Goal: Task Accomplishment & Management: Use online tool/utility

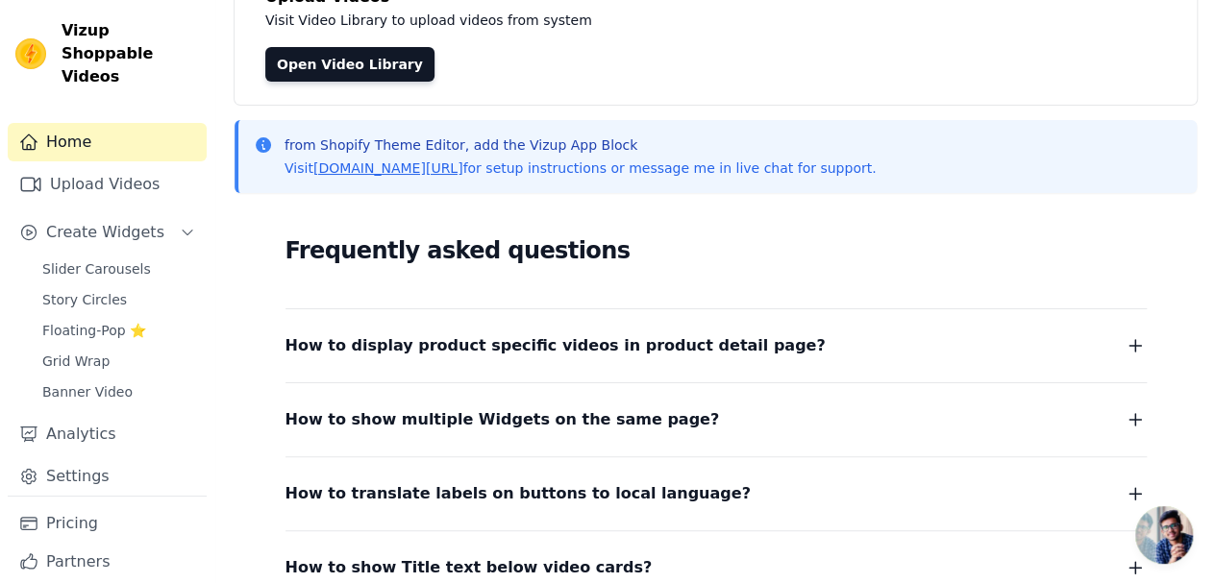
scroll to position [330, 0]
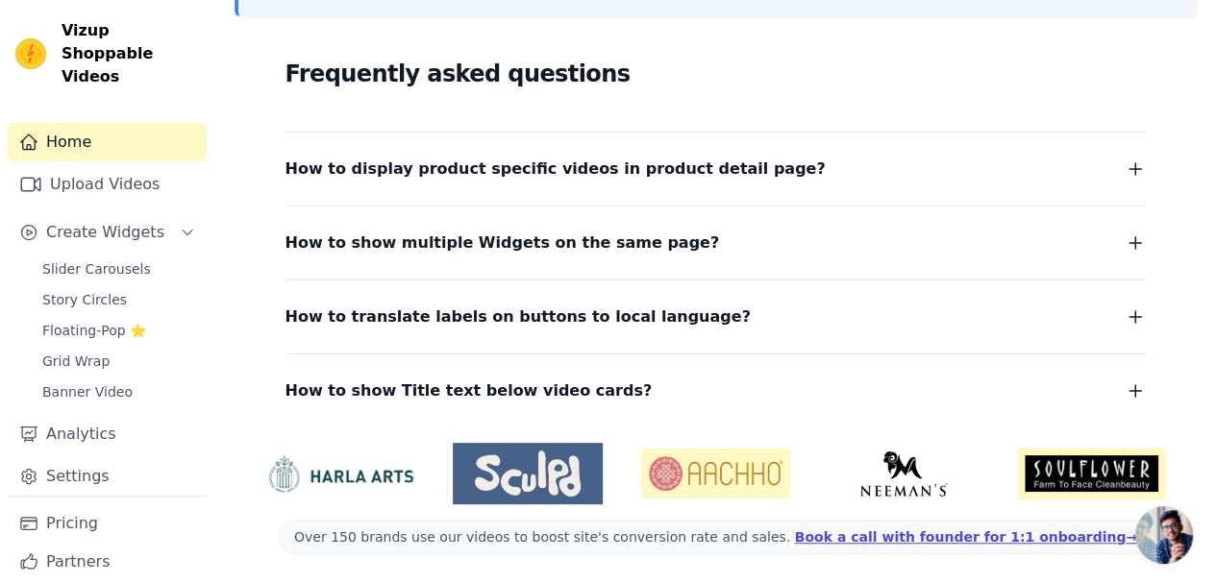
drag, startPoint x: 121, startPoint y: 309, endPoint x: 130, endPoint y: 305, distance: 9.9
click at [122, 321] on span "Floating-Pop ⭐" at bounding box center [94, 330] width 104 height 19
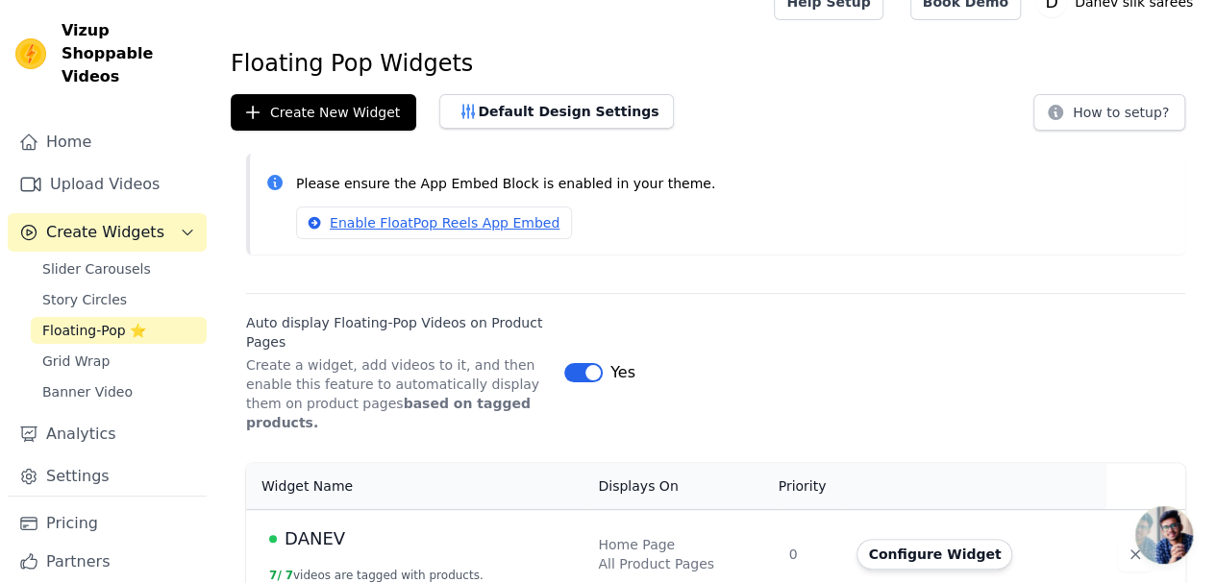
scroll to position [30, 0]
click at [915, 538] on button "Configure Widget" at bounding box center [934, 553] width 156 height 31
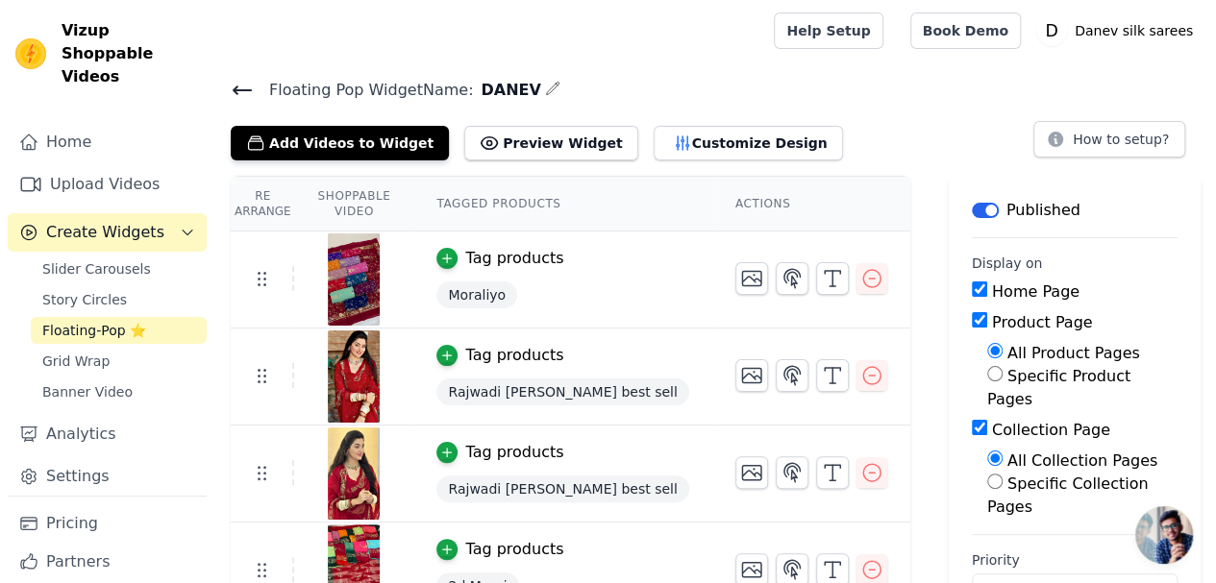
click at [673, 141] on icon "button" at bounding box center [682, 143] width 19 height 19
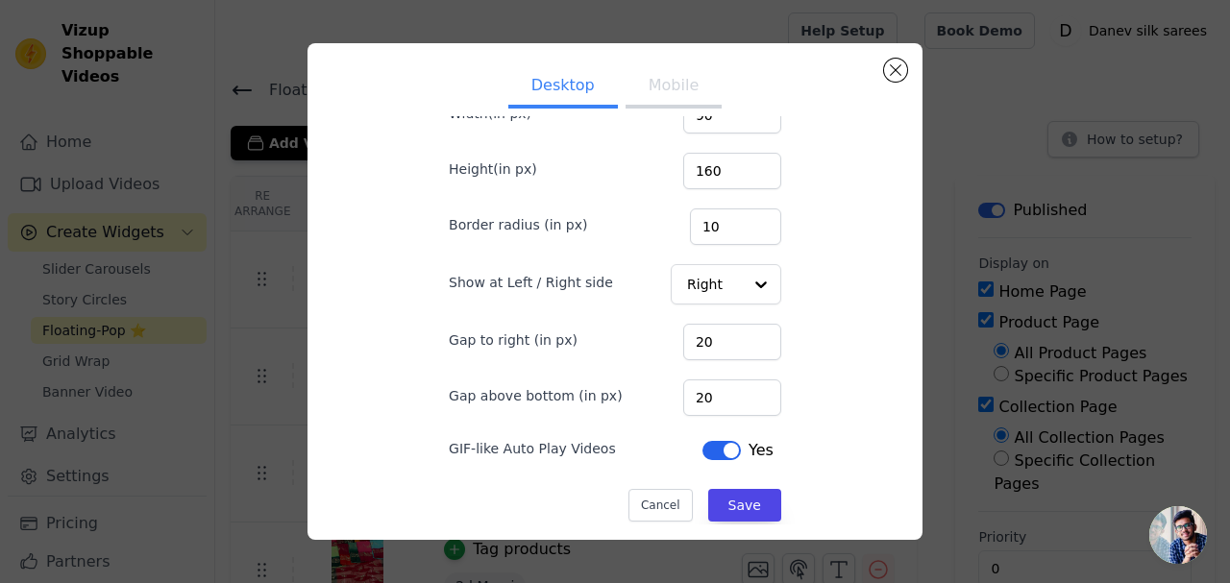
scroll to position [136, 0]
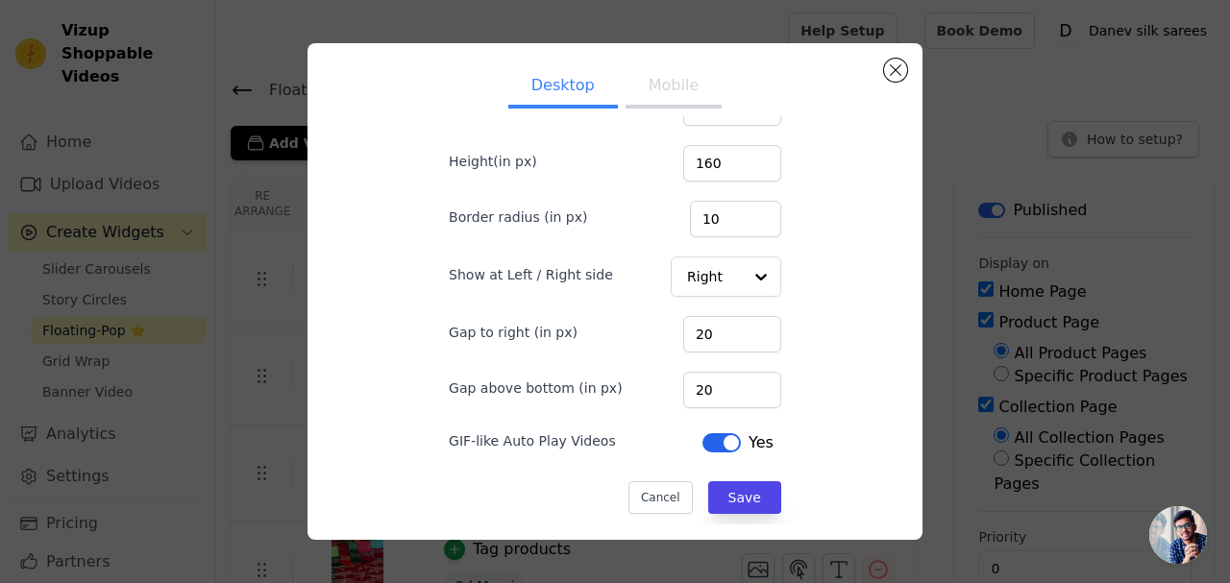
click at [715, 441] on button "Label" at bounding box center [721, 442] width 38 height 19
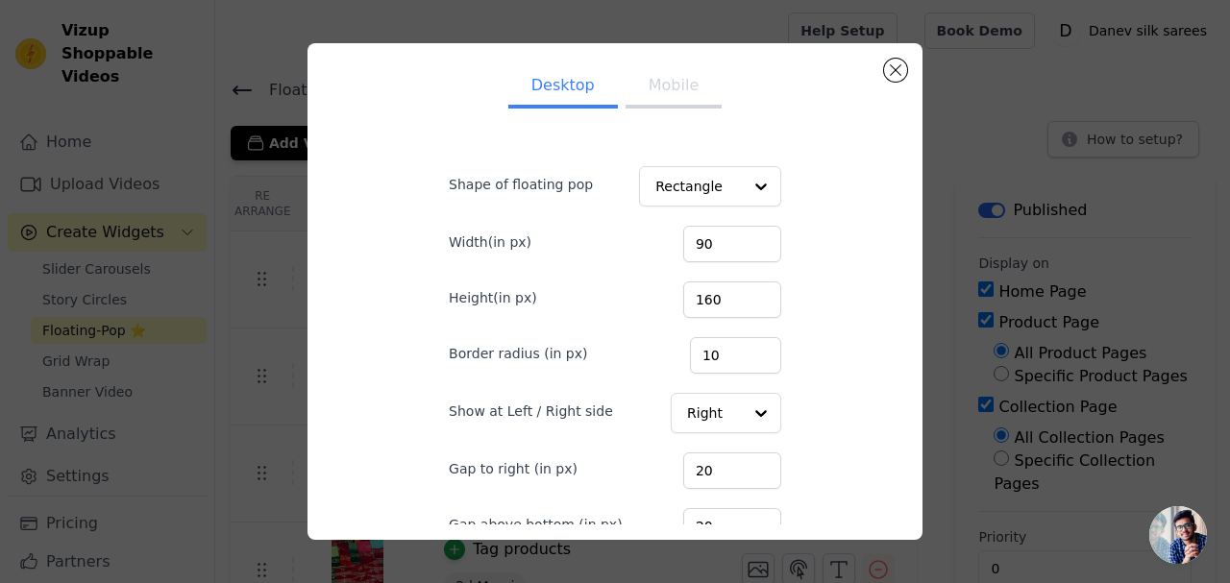
scroll to position [0, 0]
click at [742, 190] on div at bounding box center [761, 187] width 38 height 38
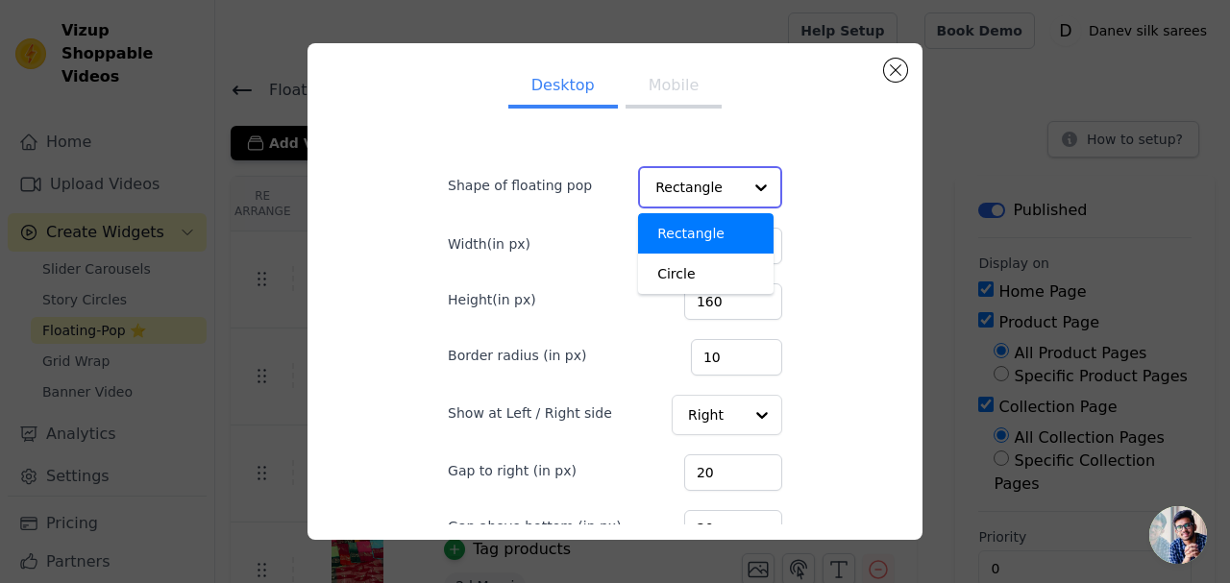
click at [742, 185] on div at bounding box center [761, 187] width 38 height 38
click at [673, 86] on button "Mobile" at bounding box center [674, 87] width 96 height 42
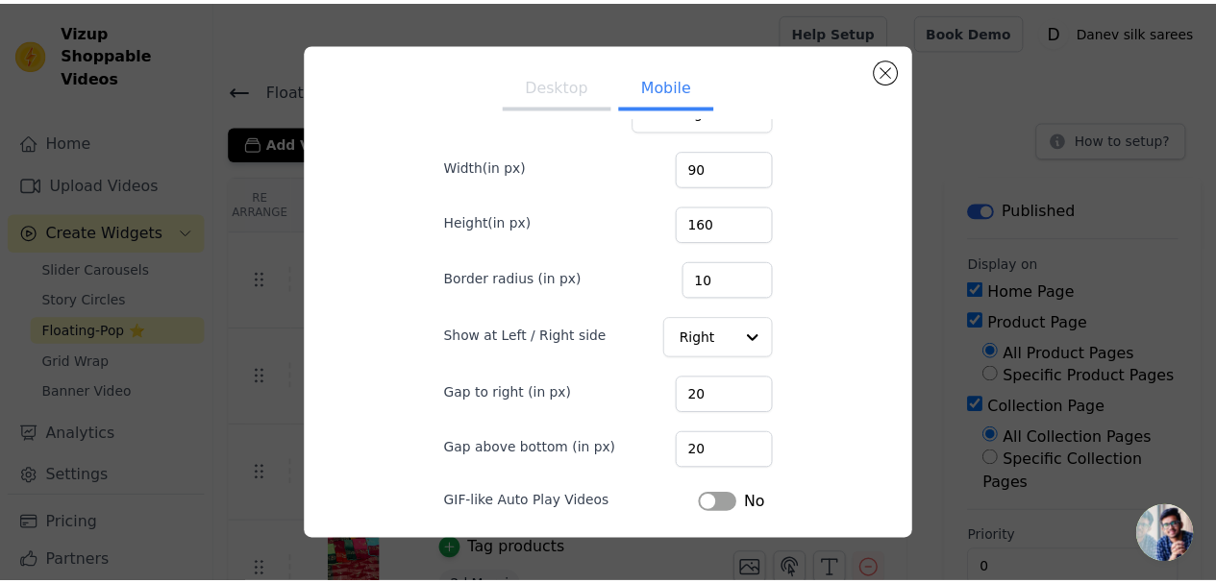
scroll to position [136, 0]
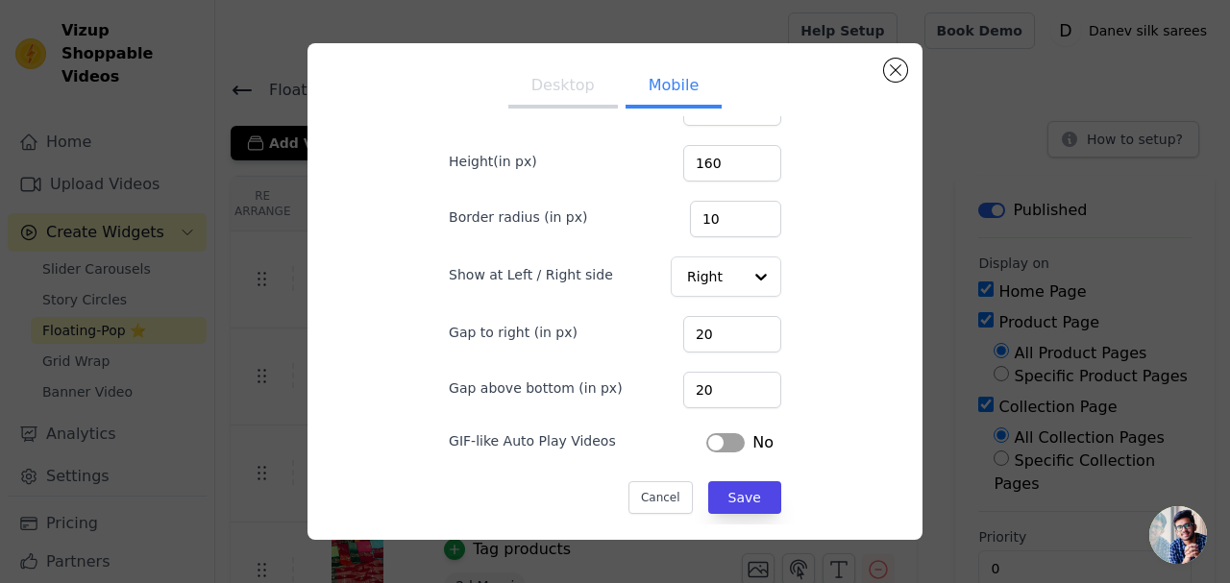
click at [585, 95] on button "Desktop" at bounding box center [563, 87] width 110 height 42
click at [708, 487] on button "Save" at bounding box center [744, 497] width 73 height 33
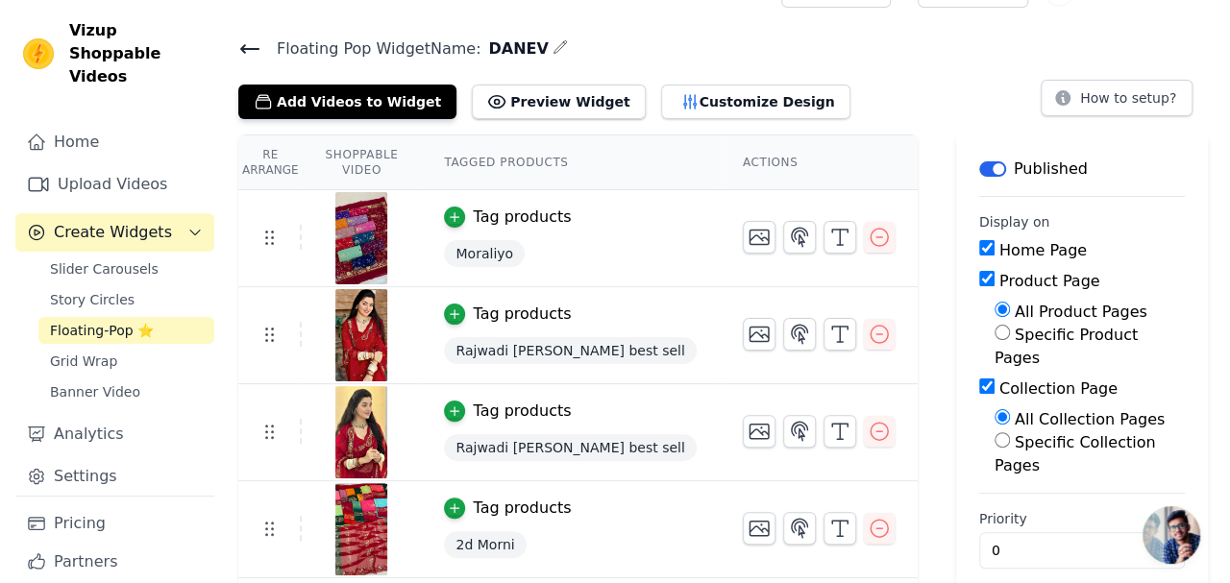
scroll to position [0, 0]
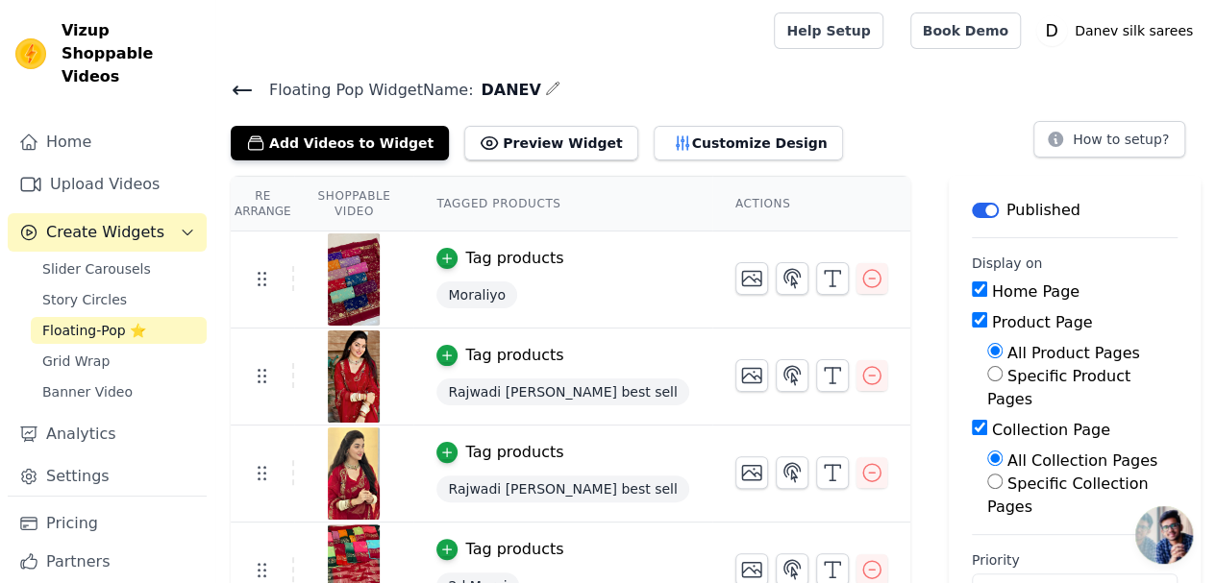
click at [670, 136] on button "Customize Design" at bounding box center [747, 143] width 189 height 35
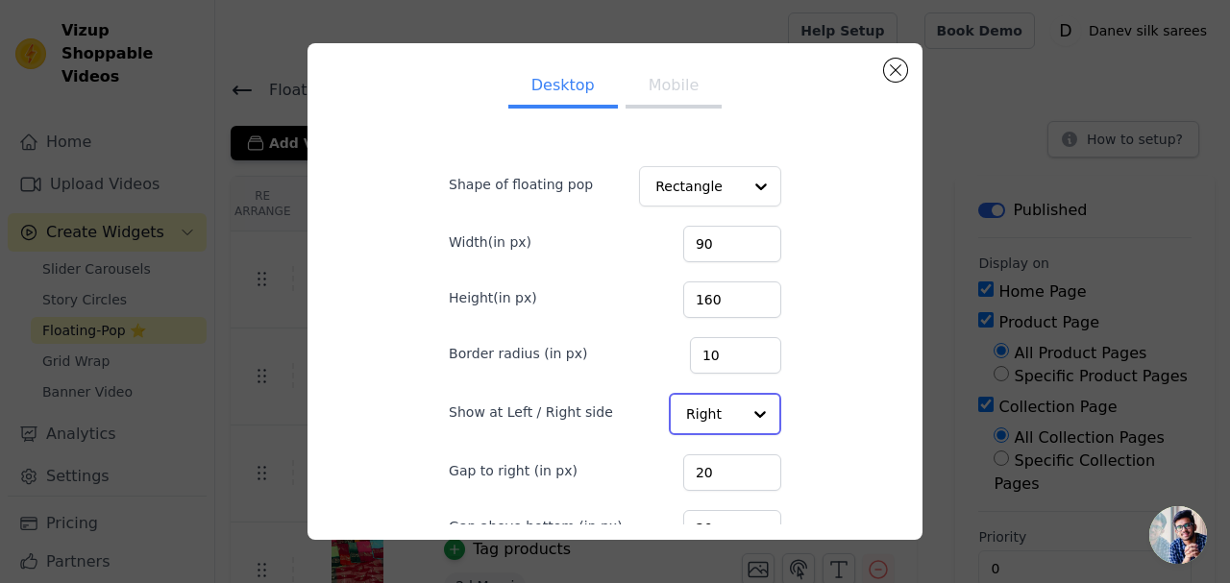
click at [741, 406] on div at bounding box center [760, 414] width 38 height 38
click at [672, 470] on div "Left" at bounding box center [723, 460] width 109 height 40
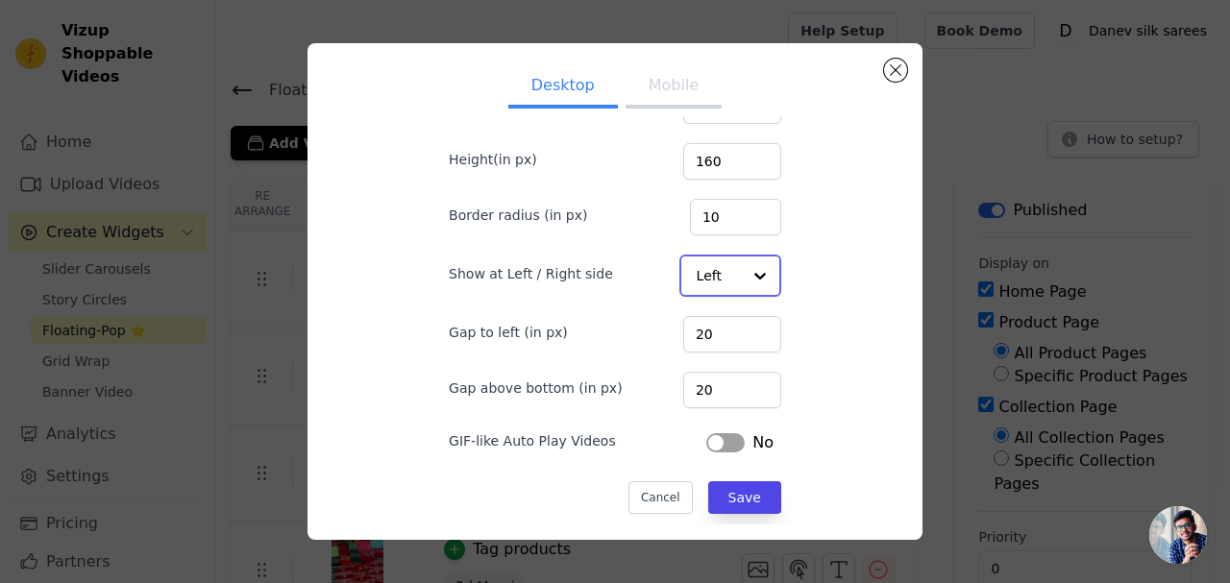
click at [741, 286] on div at bounding box center [760, 276] width 38 height 38
click at [696, 356] on div "Right" at bounding box center [728, 362] width 99 height 40
click at [708, 489] on button "Save" at bounding box center [744, 496] width 73 height 33
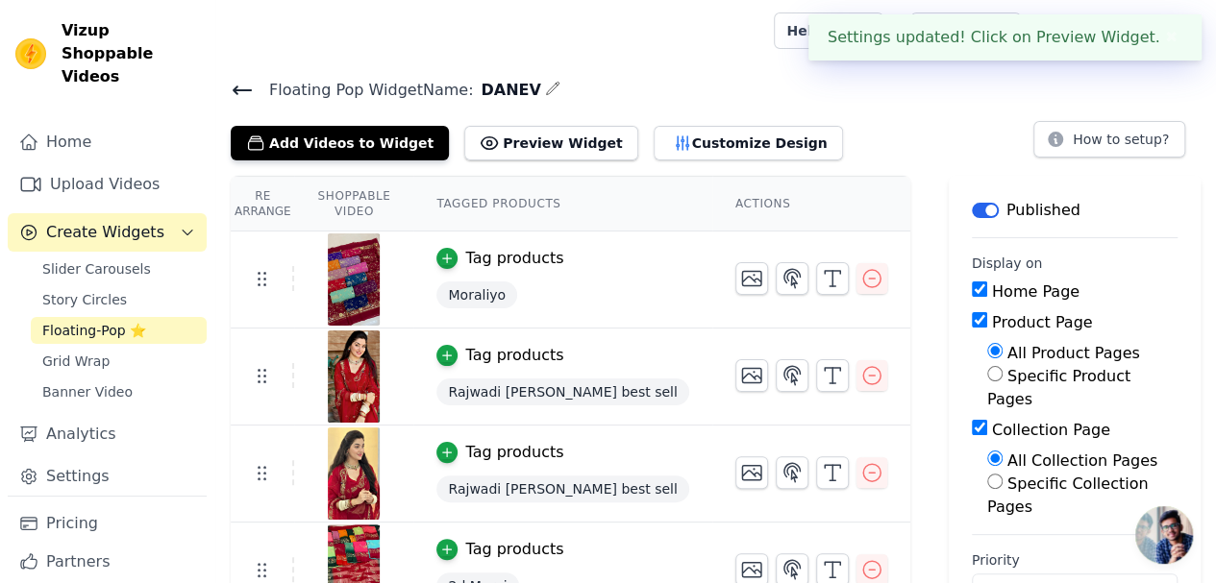
click at [679, 149] on button "Customize Design" at bounding box center [747, 143] width 189 height 35
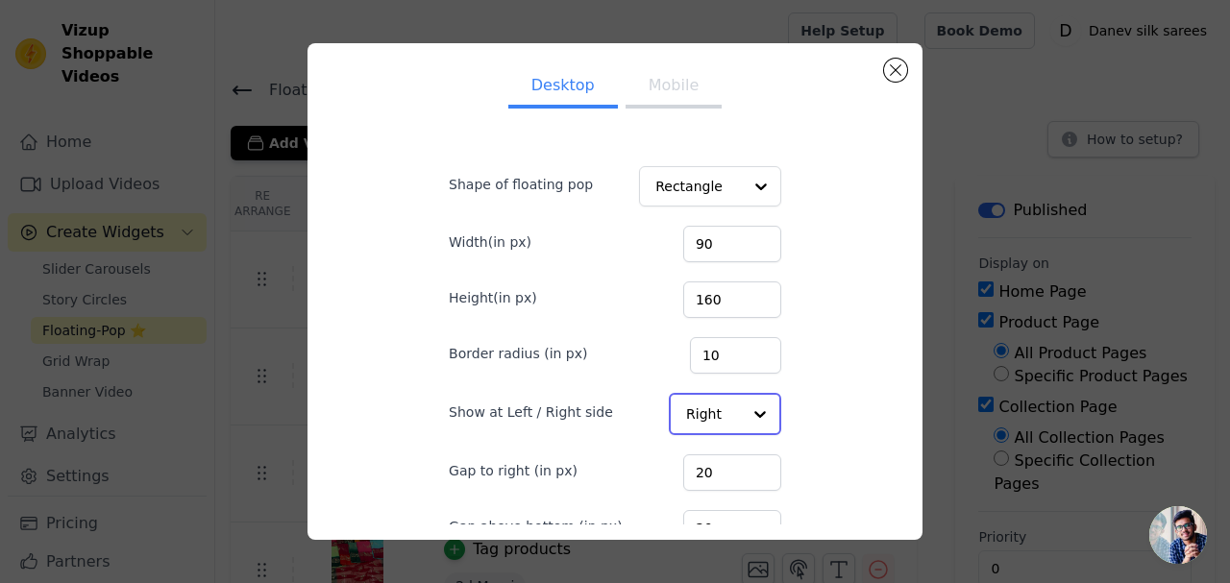
click at [686, 410] on input "Show at Left / Right side" at bounding box center [713, 414] width 55 height 38
click at [669, 470] on div "Left" at bounding box center [723, 460] width 109 height 40
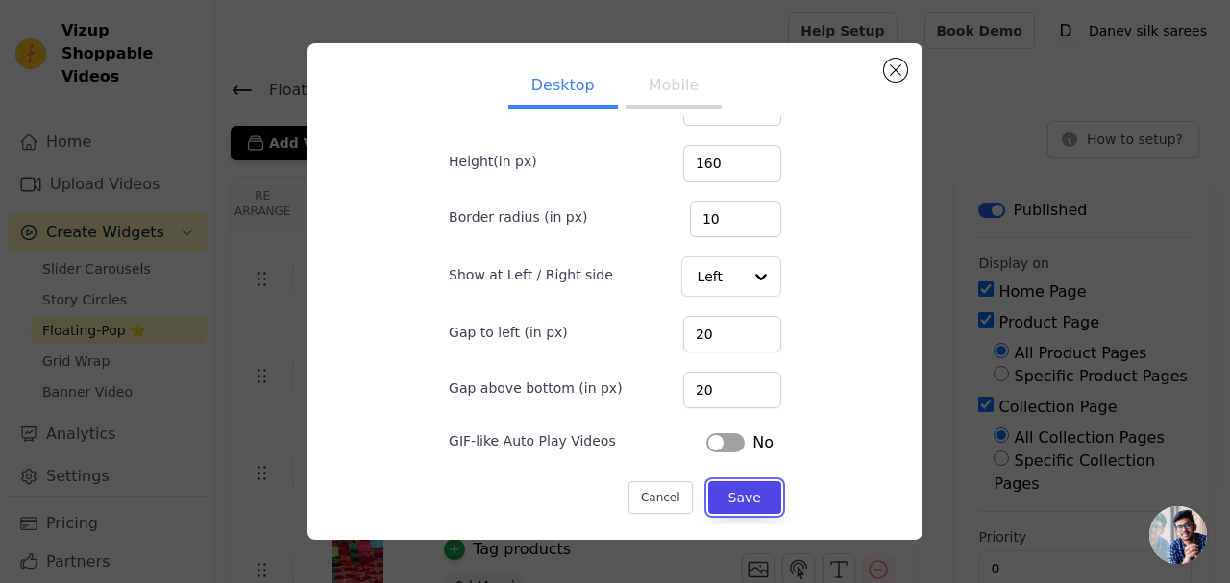
click at [713, 488] on button "Save" at bounding box center [744, 497] width 73 height 33
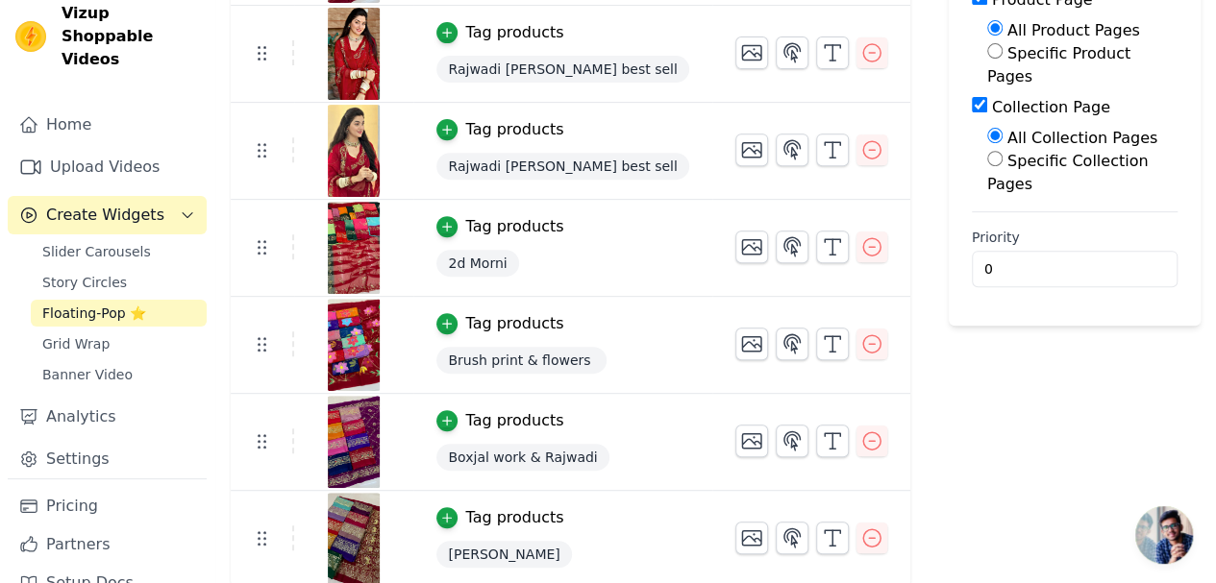
scroll to position [28, 0]
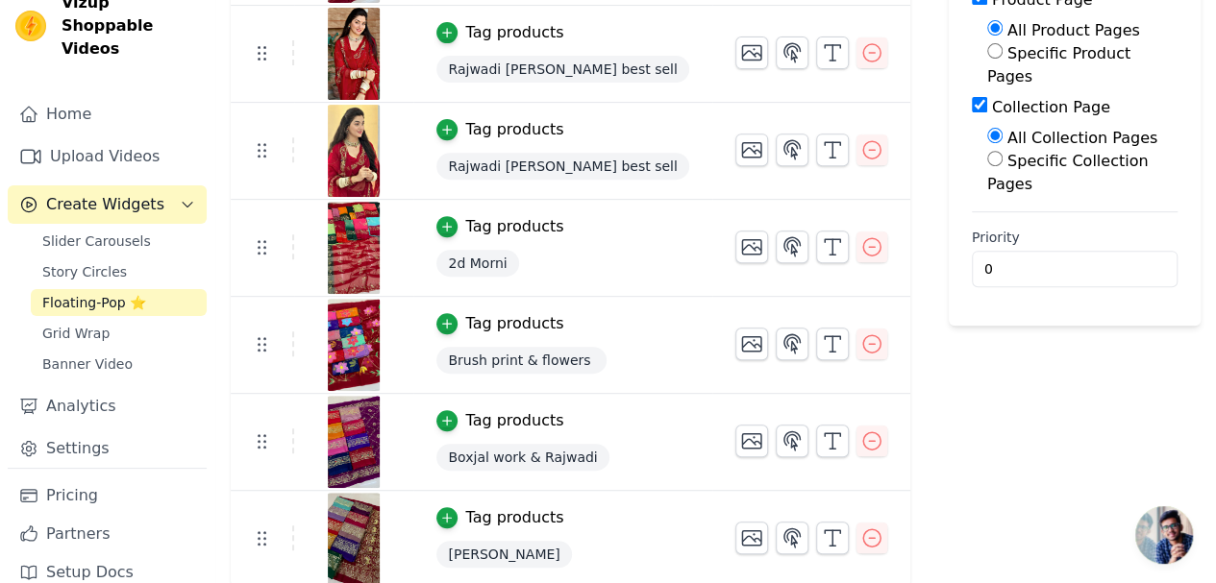
click at [110, 320] on link "Grid Wrap" at bounding box center [119, 333] width 176 height 27
